Goal: Obtain resource: Download file/media

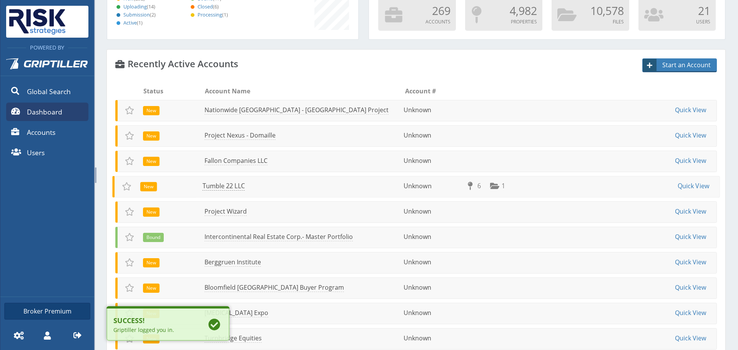
scroll to position [77, 0]
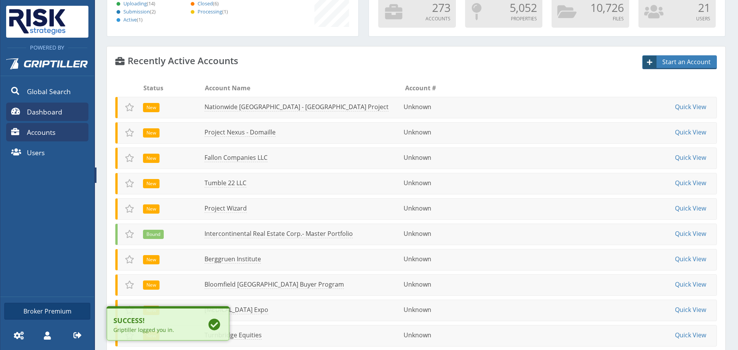
click at [55, 138] on link "Accounts" at bounding box center [47, 132] width 82 height 18
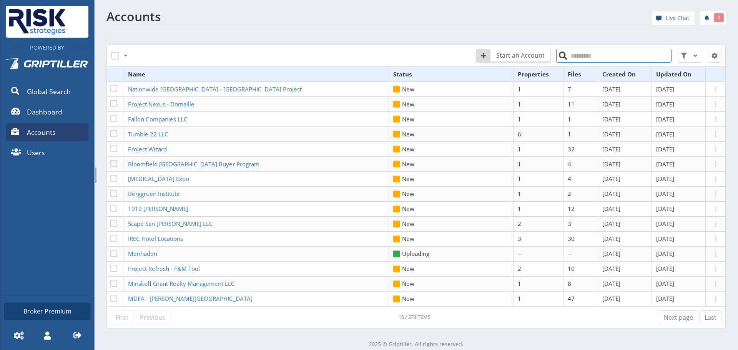
click at [607, 57] on input "search" at bounding box center [613, 56] width 115 height 14
type input "*****"
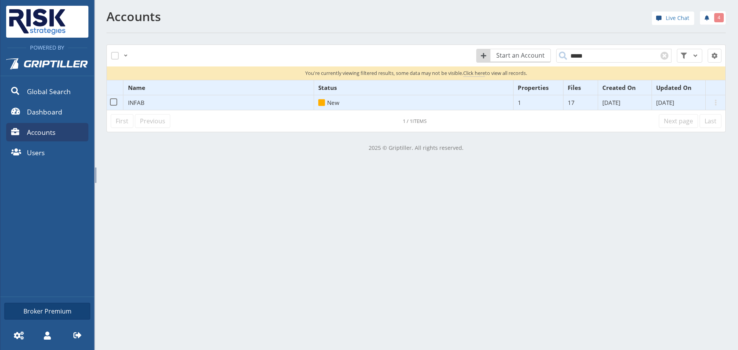
click at [135, 99] on span "INFAB" at bounding box center [136, 103] width 17 height 8
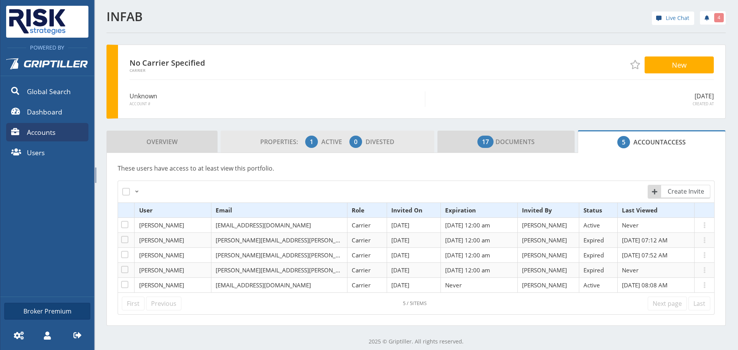
click at [358, 136] on span "Properties: 1 Active 0 Divested" at bounding box center [327, 141] width 134 height 15
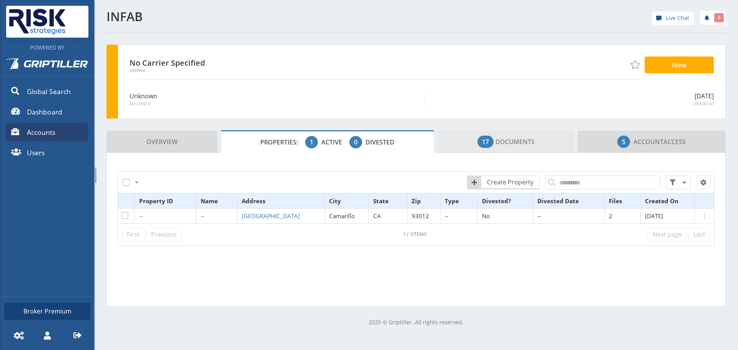
click at [504, 138] on span "17 Documents" at bounding box center [505, 141] width 57 height 15
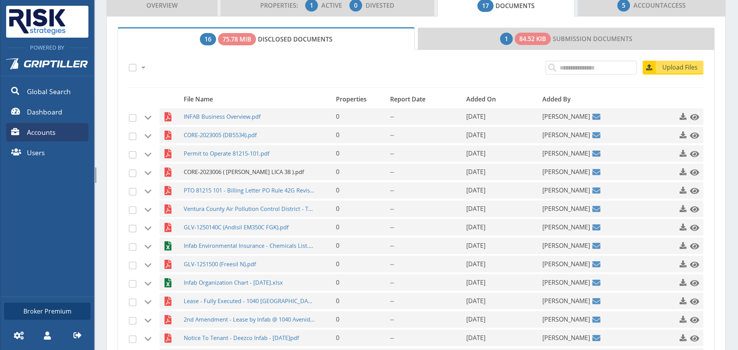
scroll to position [154, 0]
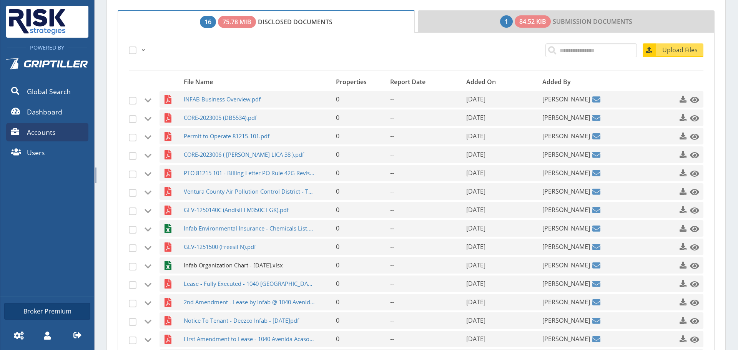
click at [232, 262] on span "Infab Organization Chart - [DATE].xlsx" at bounding box center [249, 265] width 131 height 17
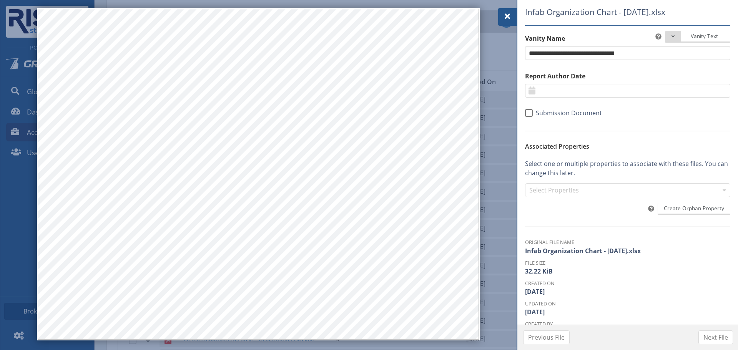
click at [514, 10] on div at bounding box center [507, 17] width 18 height 18
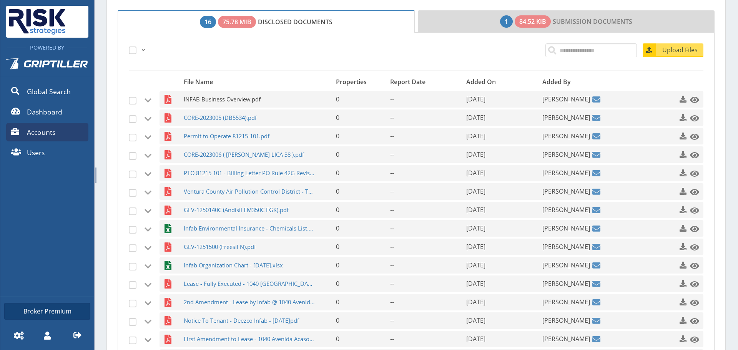
click at [252, 101] on span "INFAB Business Overview.pdf" at bounding box center [249, 99] width 131 height 17
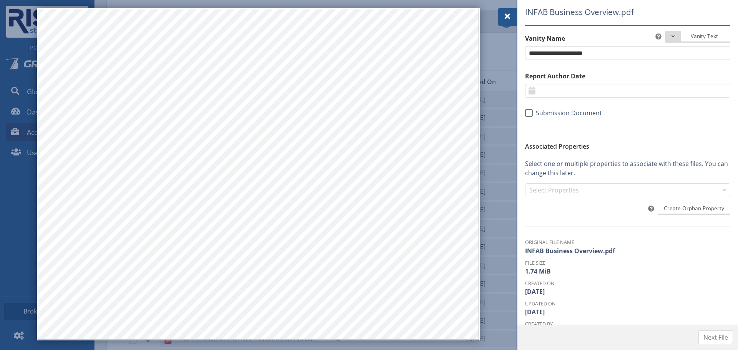
click at [508, 17] on span at bounding box center [506, 16] width 9 height 9
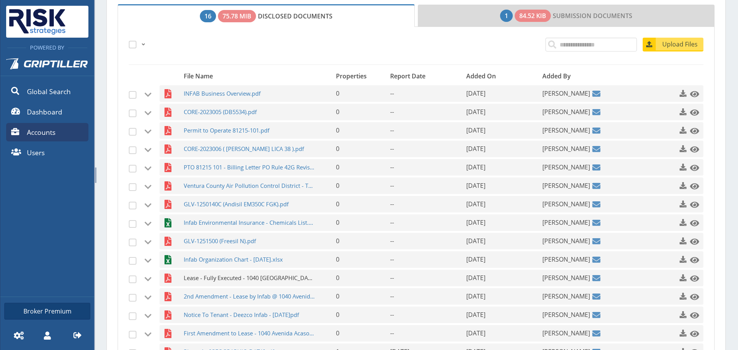
scroll to position [154, 0]
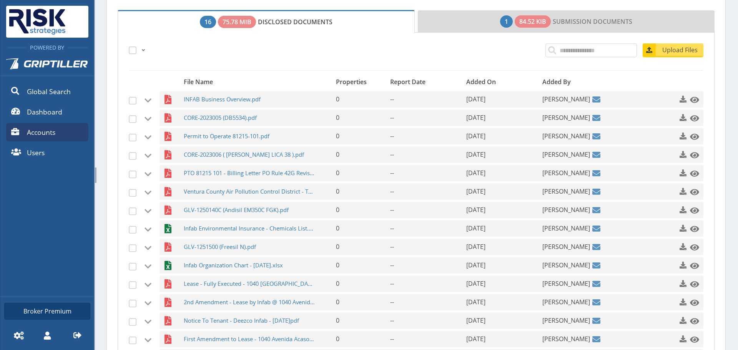
click at [273, 218] on div "INFAB Business Overview.pdf 0 -- [DATE] [PERSON_NAME] Options Submission Docume…" at bounding box center [416, 228] width 574 height 275
click at [273, 212] on span "GLV-1250140C (Andisil EM350C FGK).pdf" at bounding box center [249, 210] width 131 height 17
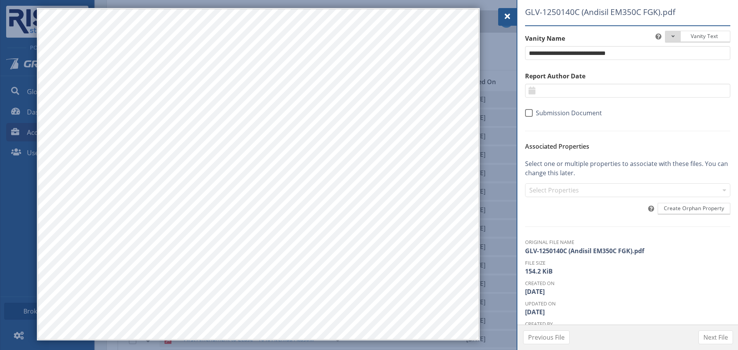
click at [508, 18] on span at bounding box center [506, 16] width 9 height 9
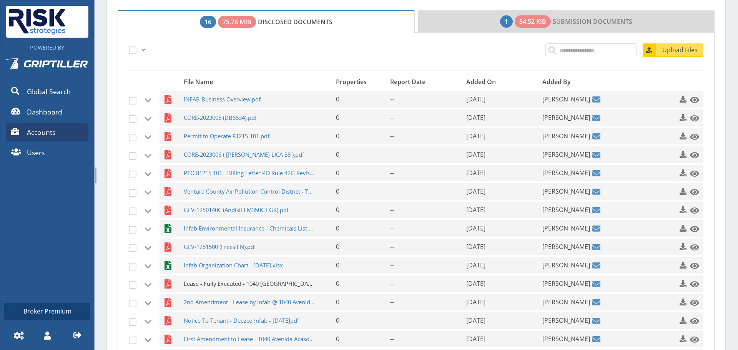
click at [212, 278] on span "Lease - Fully Executed - 1040 [GEOGRAPHIC_DATA]pdf" at bounding box center [249, 283] width 131 height 17
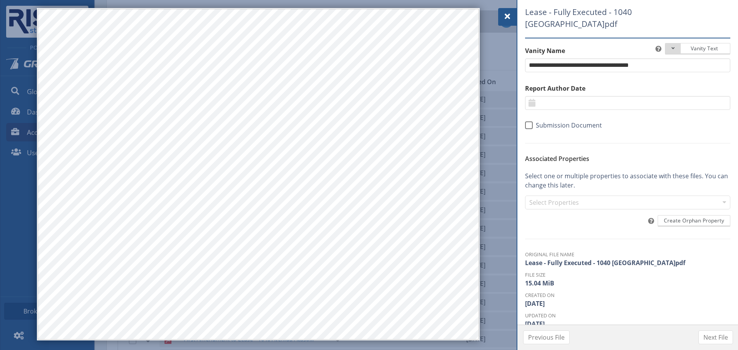
click at [507, 24] on div at bounding box center [507, 17] width 18 height 18
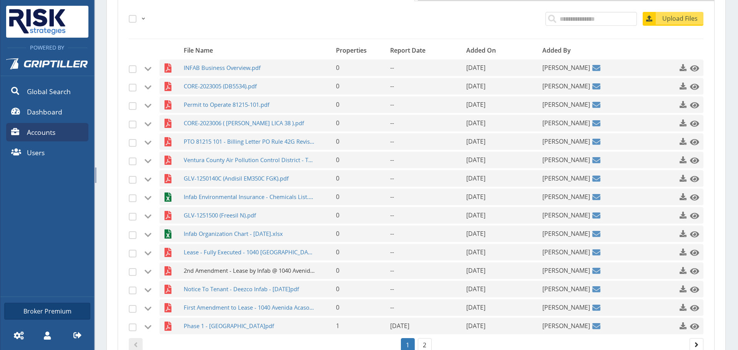
scroll to position [192, 0]
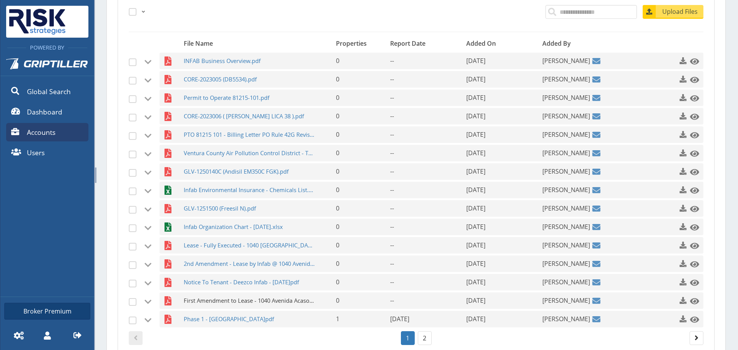
click at [225, 294] on span "First Amendment to Lease - 1040 Avenida Acaso - Fully Executed.pdf" at bounding box center [249, 300] width 131 height 17
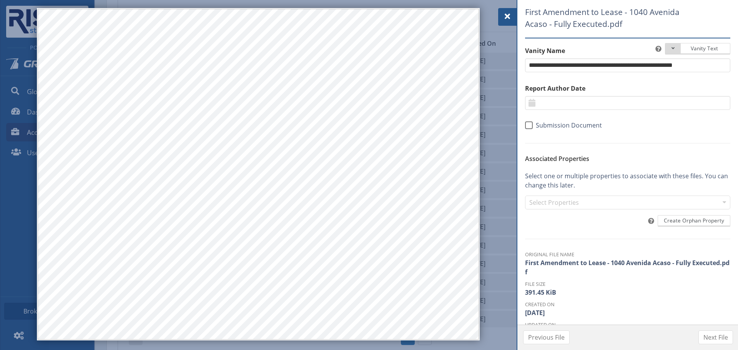
click at [510, 10] on div at bounding box center [507, 17] width 18 height 18
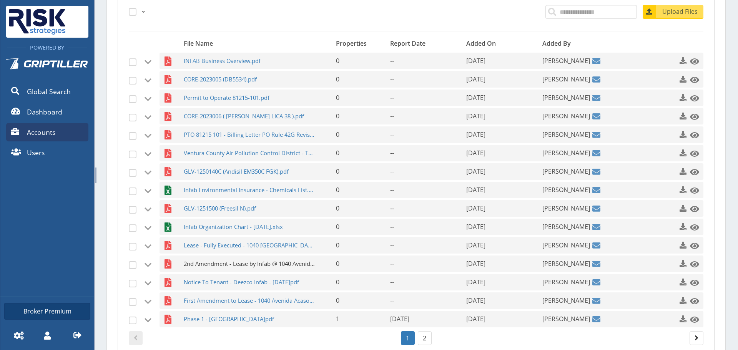
click at [237, 258] on span "2nd Amendment - Lease by Infab @ 1040 Avenida Acaso - Fully Executed.pdf" at bounding box center [249, 263] width 131 height 17
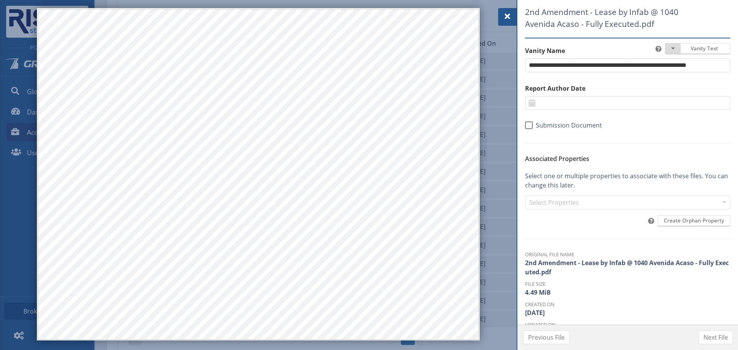
click at [507, 15] on span at bounding box center [506, 16] width 9 height 9
